Goal: Check status: Check status

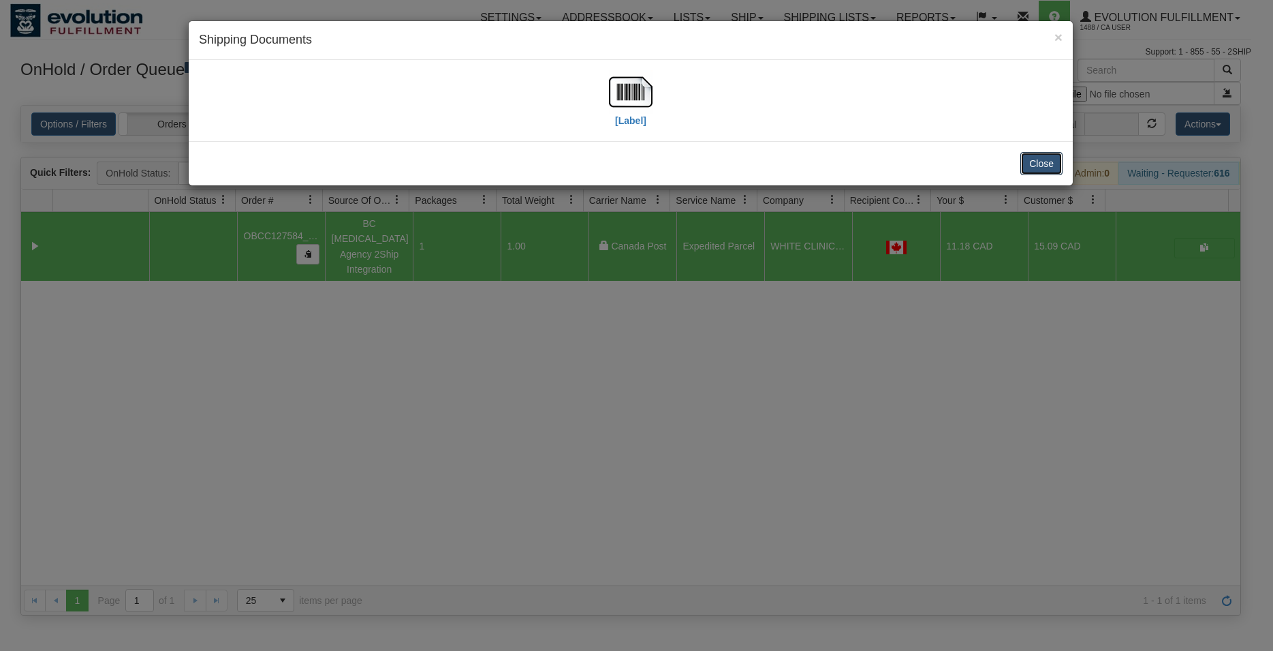
drag, startPoint x: 0, startPoint y: 0, endPoint x: 805, endPoint y: 72, distance: 808.4
click at [1046, 163] on button "Close" at bounding box center [1042, 163] width 42 height 23
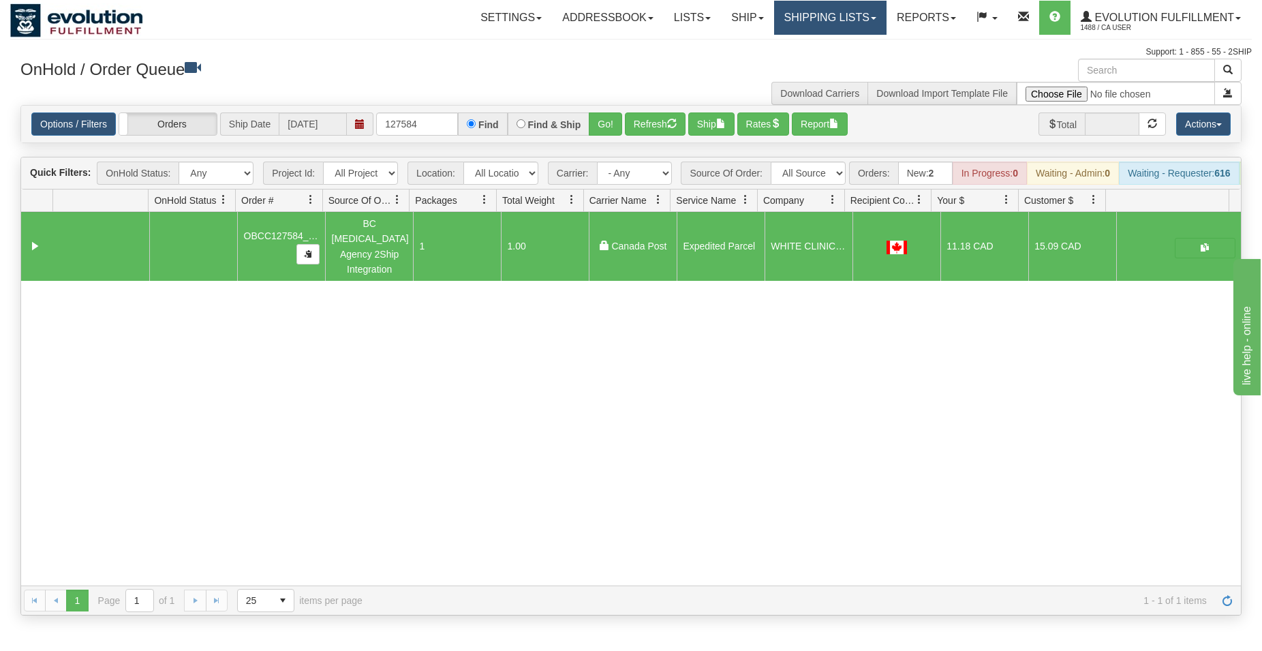
click at [815, 18] on link "Shipping lists" at bounding box center [830, 18] width 112 height 34
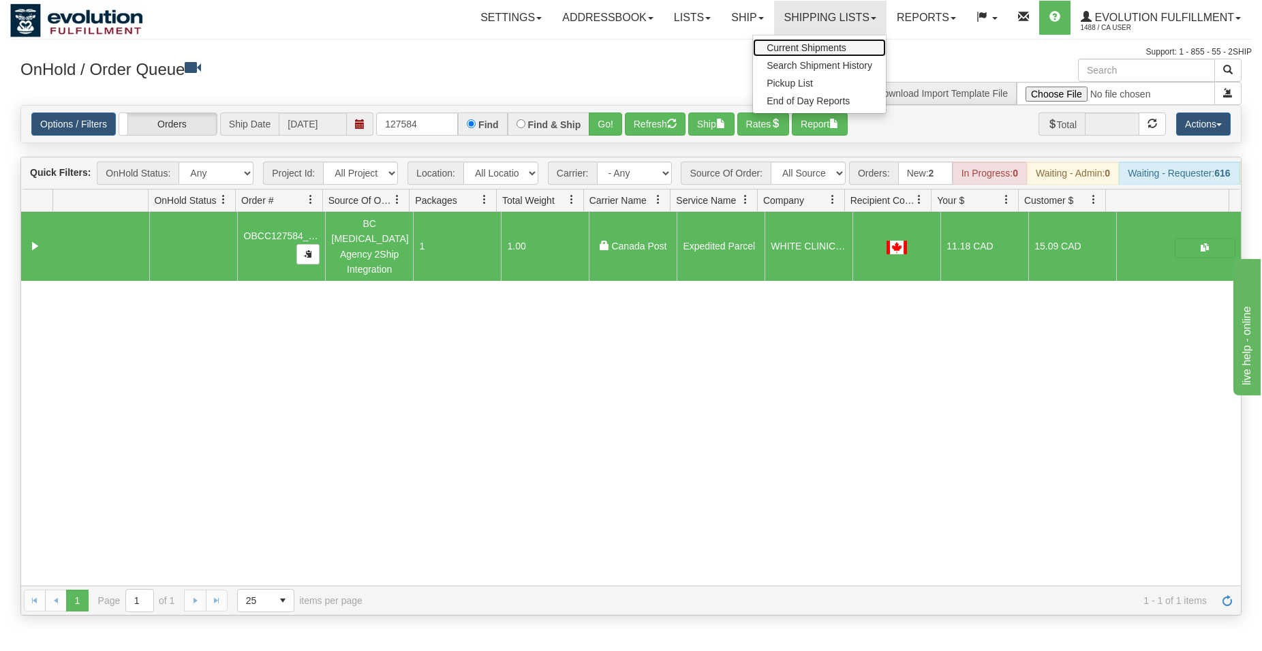
click at [817, 42] on link "Current Shipments" at bounding box center [819, 48] width 133 height 18
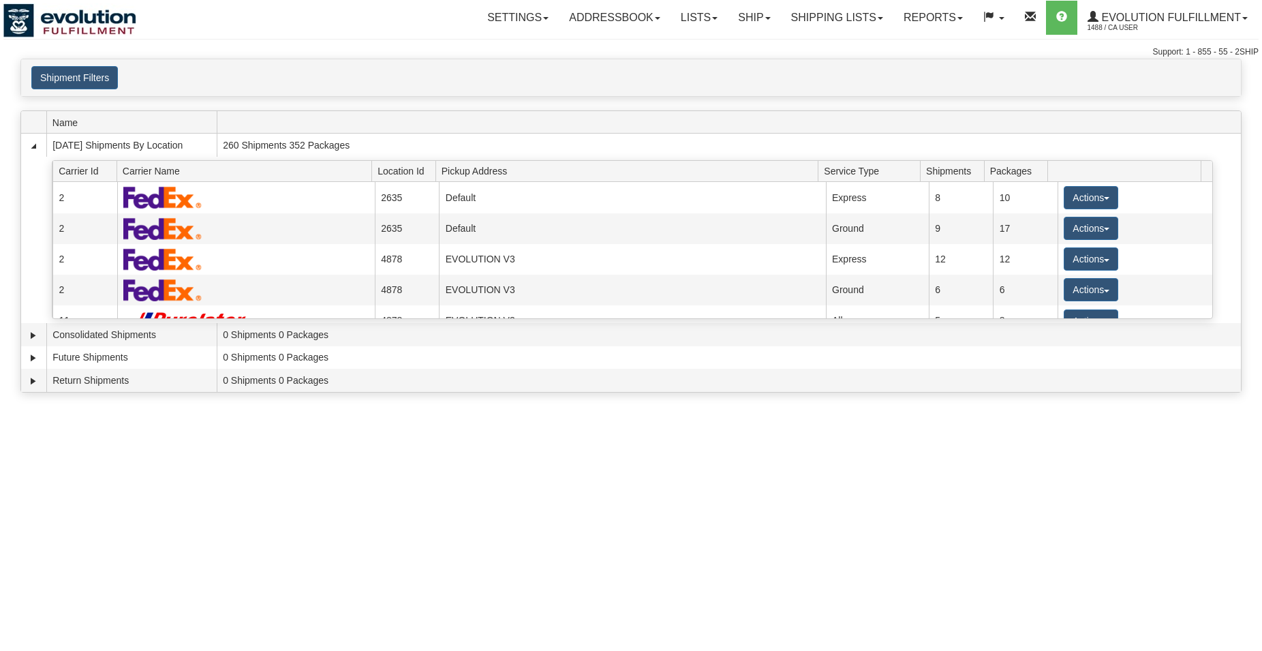
click at [86, 79] on button "Shipment Filters" at bounding box center [74, 77] width 87 height 23
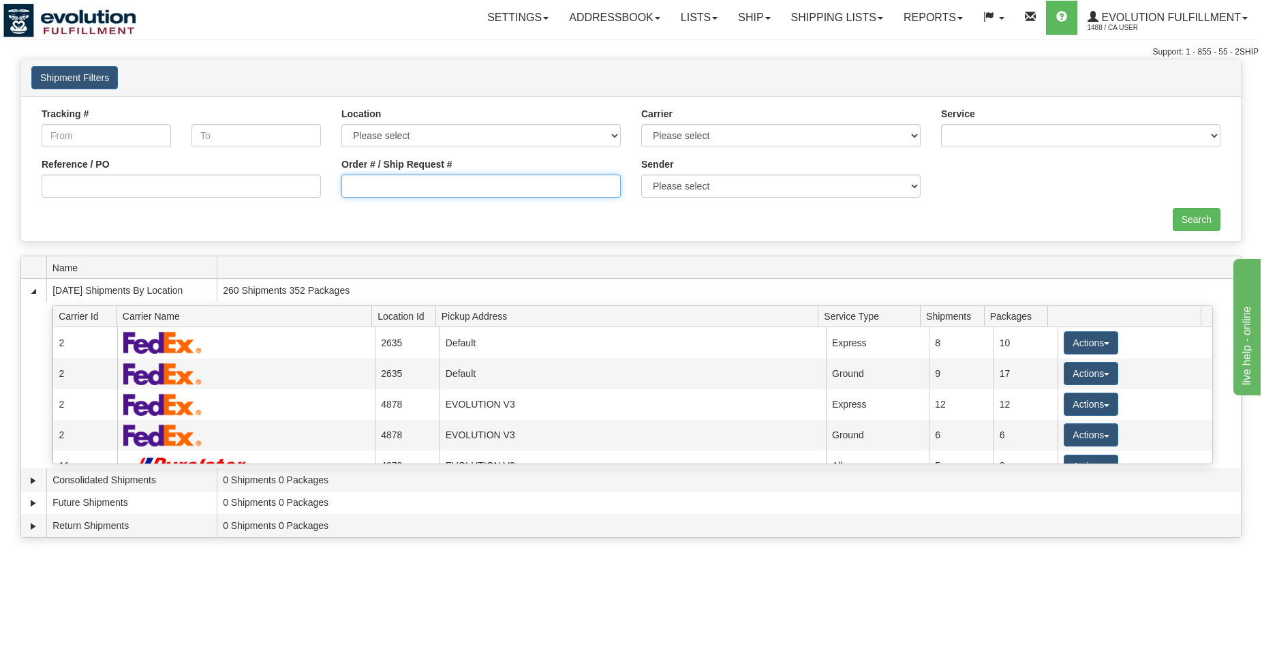
click at [368, 187] on input "Order # / Ship Request #" at bounding box center [480, 185] width 279 height 23
type input "6976-2"
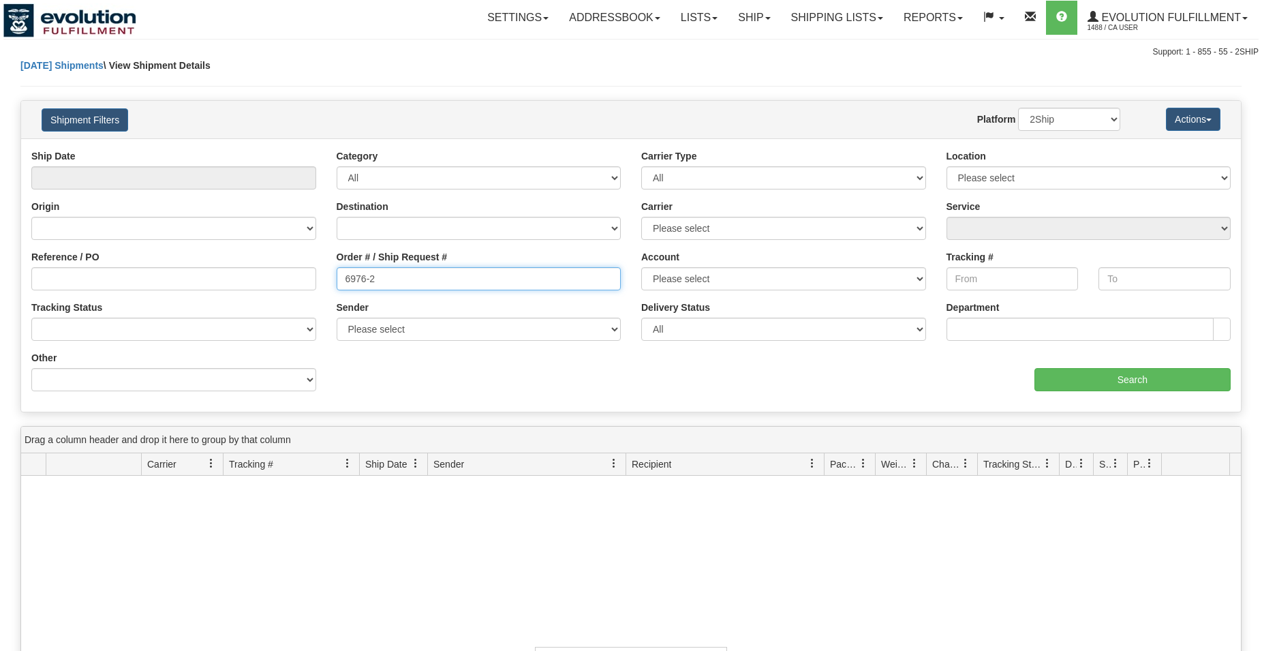
click at [443, 277] on input "6976-2" at bounding box center [479, 278] width 285 height 23
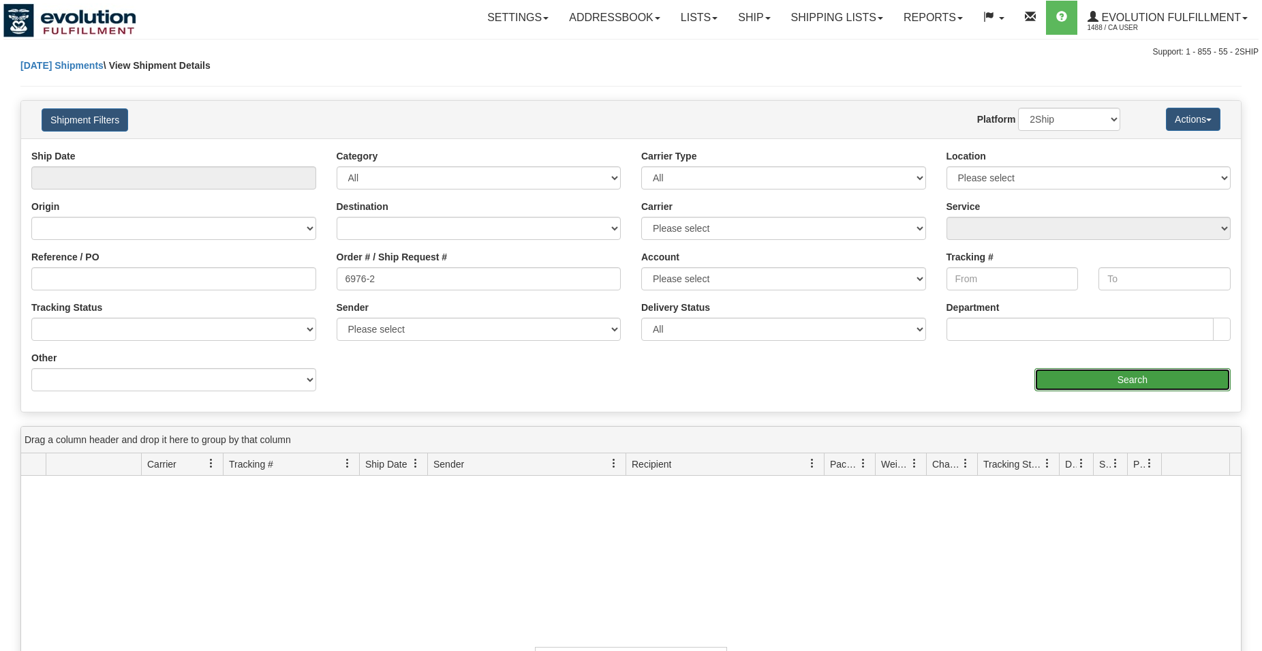
click at [1127, 386] on input "Search" at bounding box center [1132, 379] width 196 height 23
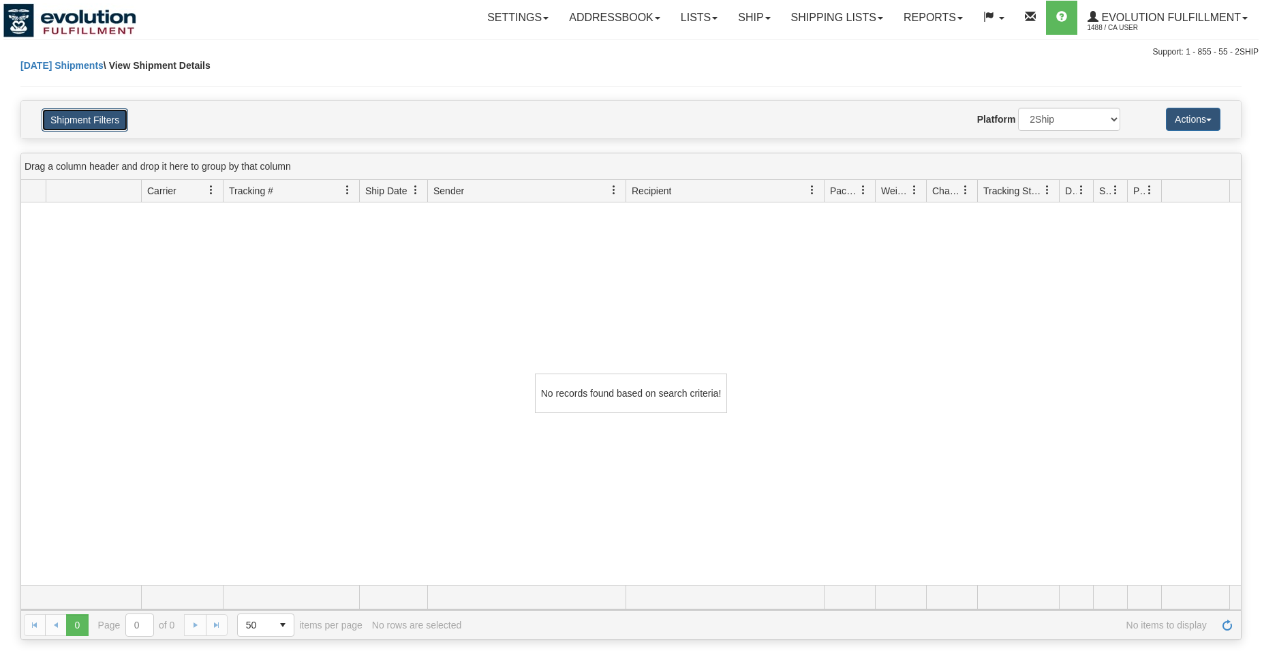
click at [96, 113] on button "Shipment Filters" at bounding box center [85, 119] width 87 height 23
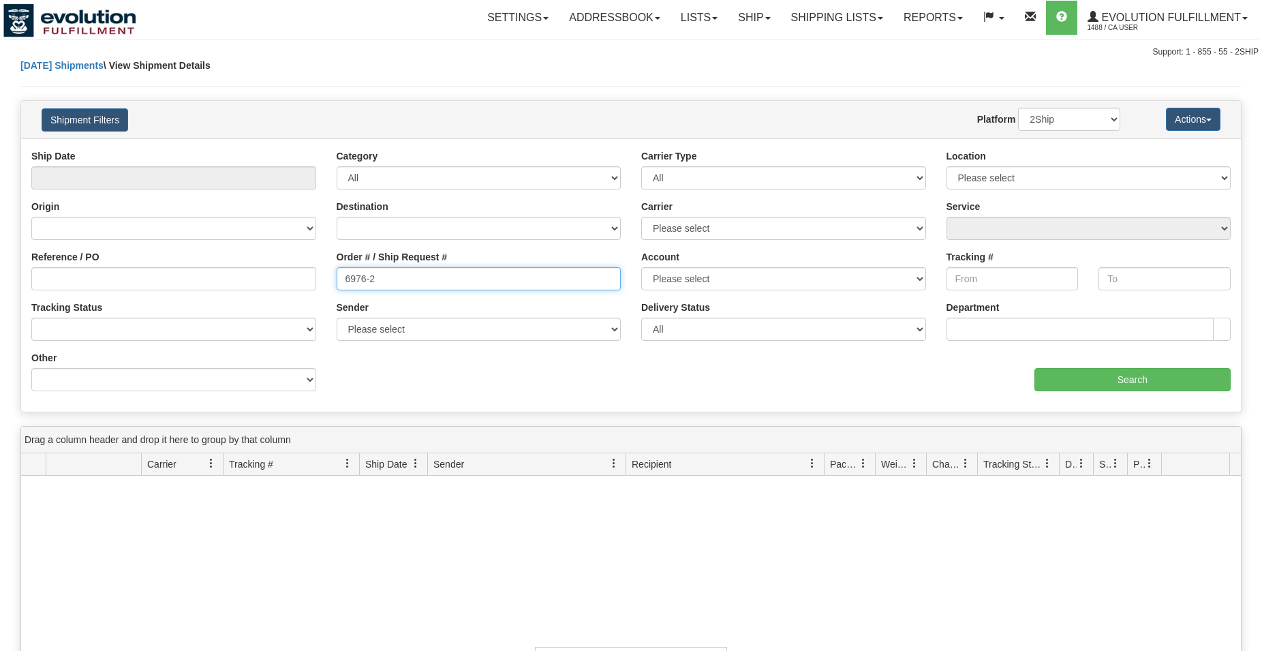
drag, startPoint x: 349, startPoint y: 283, endPoint x: 324, endPoint y: 283, distance: 25.2
click at [337, 283] on input "6976-2" at bounding box center [479, 278] width 285 height 23
type input "4976-2"
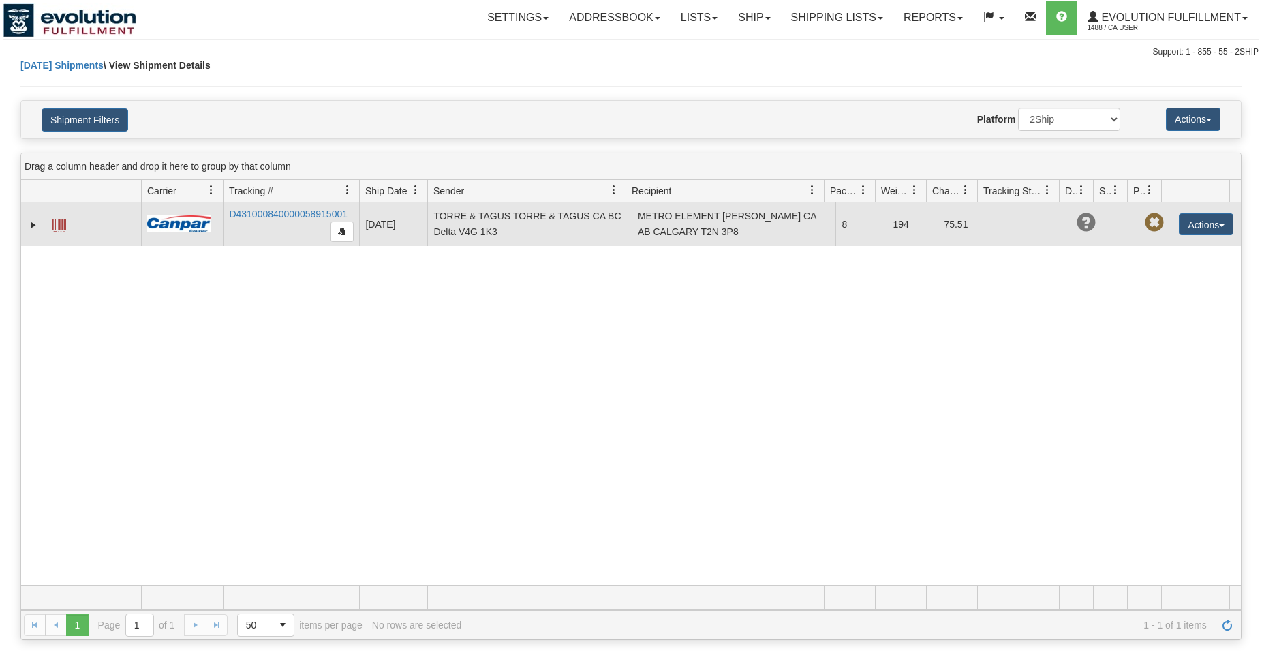
click at [59, 230] on span at bounding box center [59, 226] width 14 height 14
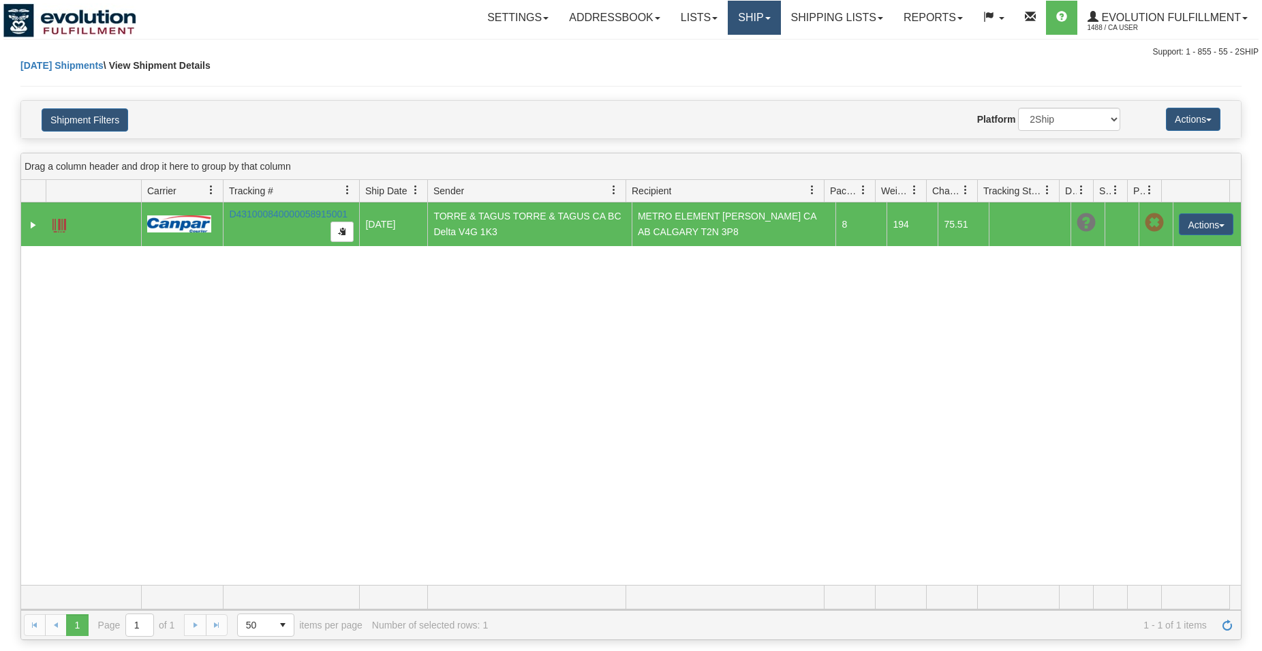
click at [757, 20] on link "Ship" at bounding box center [754, 18] width 52 height 34
click at [736, 61] on span "OnHold / Order Queue" at bounding box center [718, 65] width 96 height 11
